Goal: Task Accomplishment & Management: Complete application form

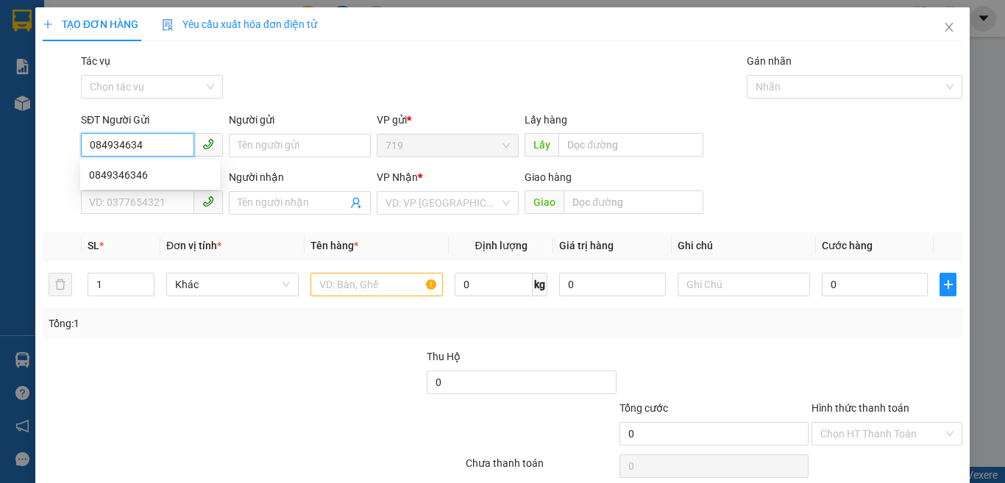
type input "0849346346"
click at [129, 180] on div "0849346346" at bounding box center [150, 175] width 122 height 16
type input "0979669830"
type input "0849346346"
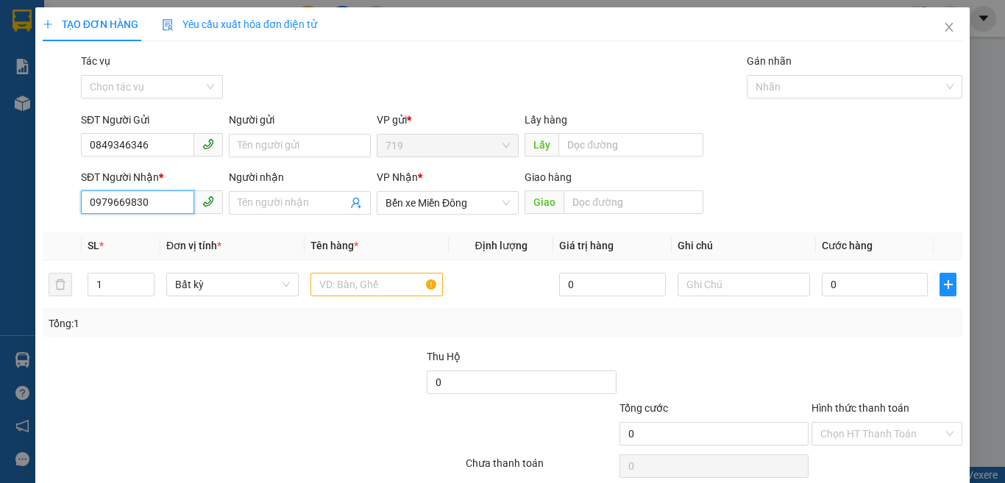
click at [170, 206] on input "0979669830" at bounding box center [137, 202] width 113 height 24
type input "0"
type input "0909337275"
click at [321, 287] on input "text" at bounding box center [376, 285] width 132 height 24
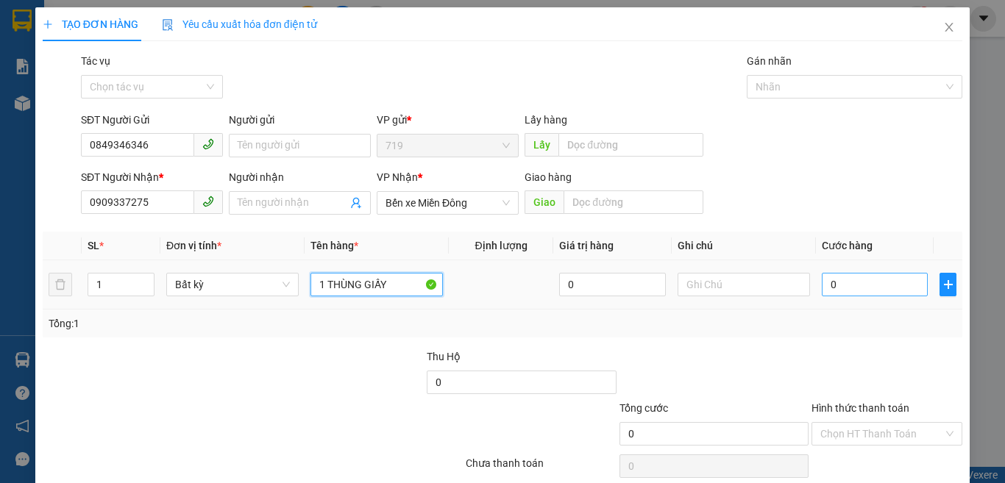
type input "1 THÙNG GIẤY"
click at [828, 290] on input "0" at bounding box center [875, 285] width 106 height 24
type input "5"
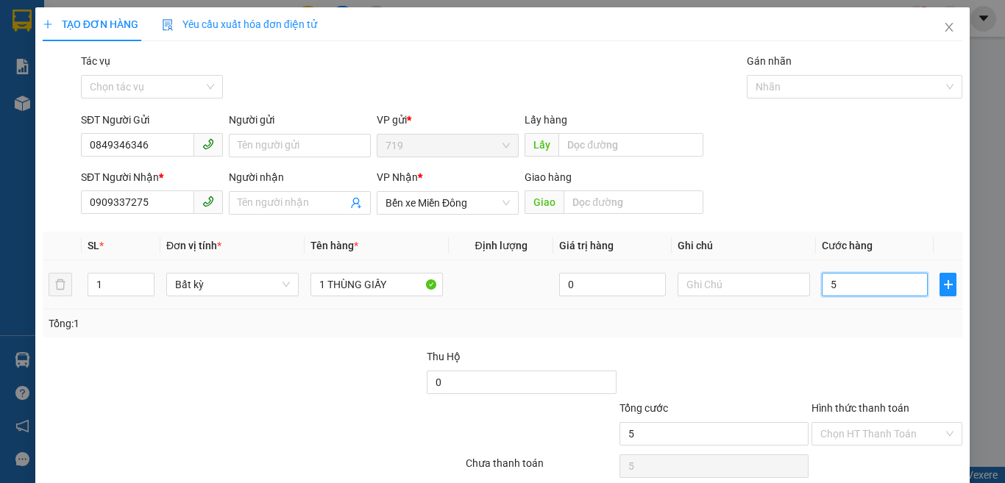
type input "50"
type input "500"
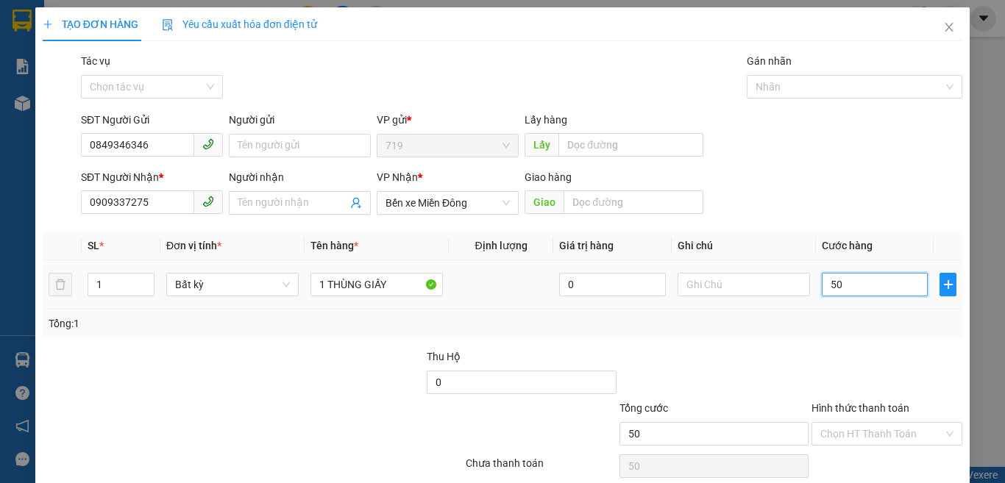
type input "500"
type input "5.000"
type input "50.000"
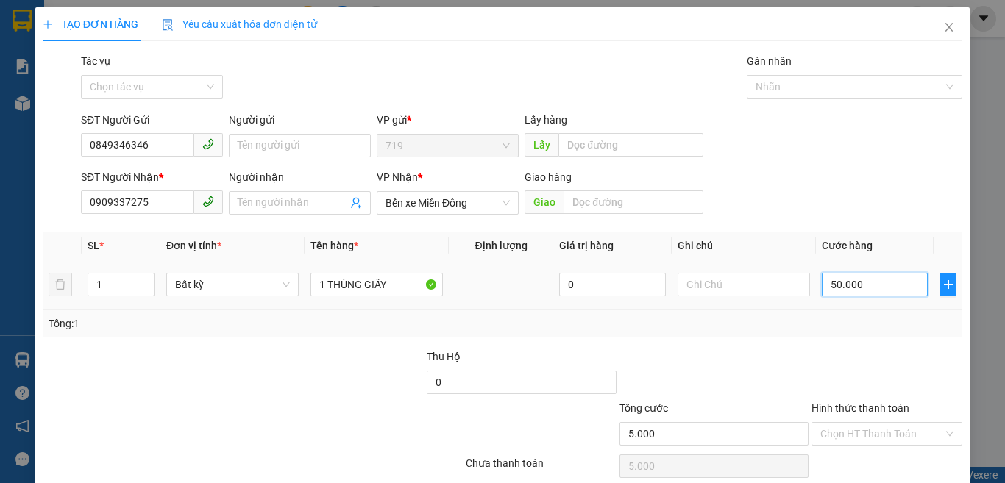
type input "50.000"
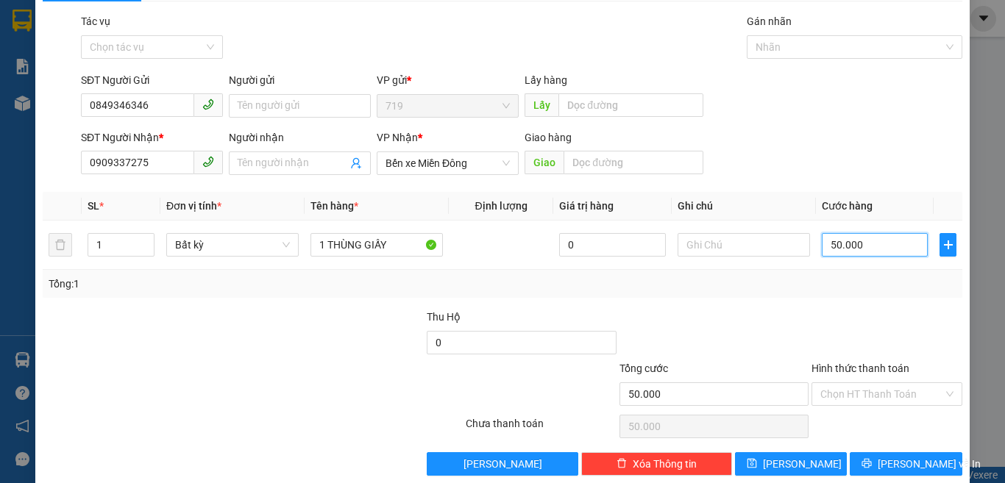
scroll to position [61, 0]
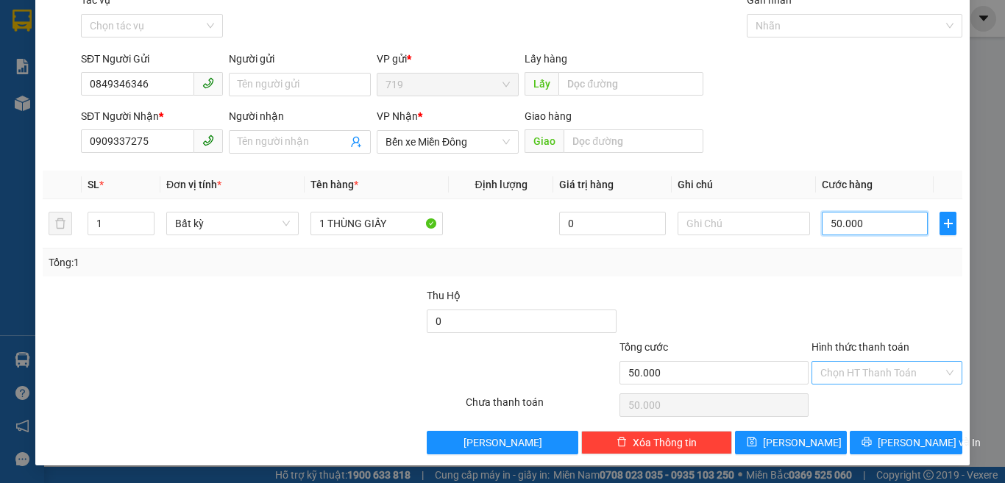
type input "50.000"
click at [859, 372] on input "Hình thức thanh toán" at bounding box center [881, 373] width 123 height 22
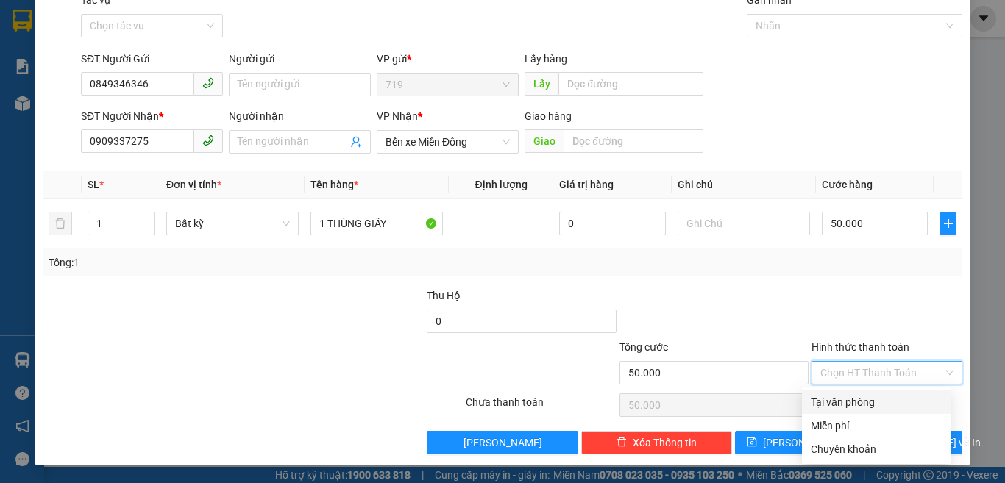
click at [852, 399] on div "Tại văn phòng" at bounding box center [876, 402] width 131 height 16
type input "0"
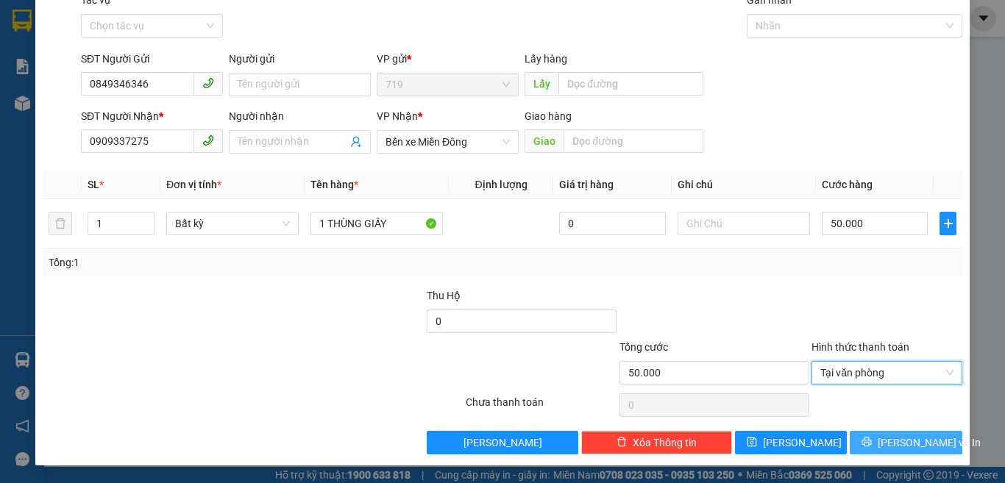
click at [865, 444] on button "[PERSON_NAME] và In" at bounding box center [906, 443] width 113 height 24
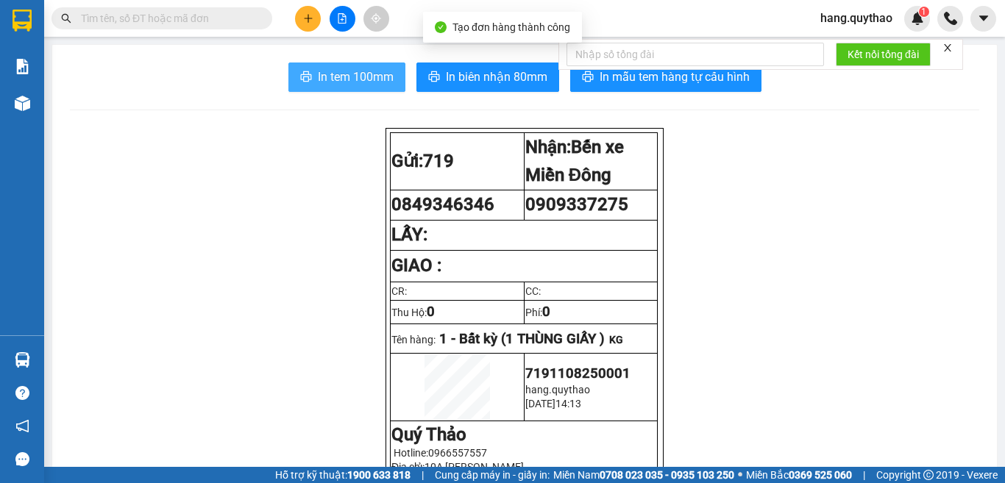
click at [365, 76] on span "In tem 100mm" at bounding box center [356, 77] width 76 height 18
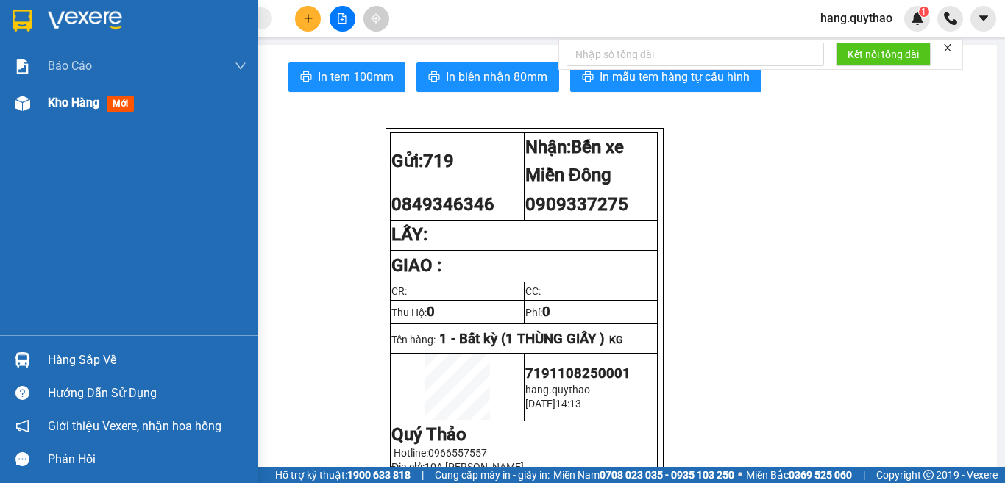
click at [99, 97] on span "Kho hàng" at bounding box center [73, 103] width 51 height 14
